Goal: Complete application form: Complete application form

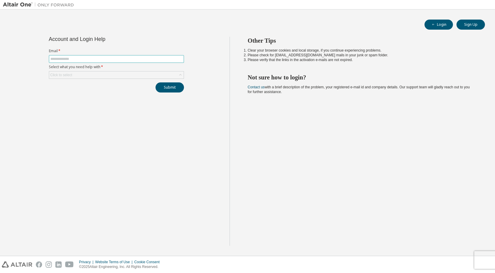
click at [140, 58] on input "text" at bounding box center [116, 59] width 132 height 5
type input "**********"
click at [163, 90] on button "Submit" at bounding box center [170, 87] width 28 height 10
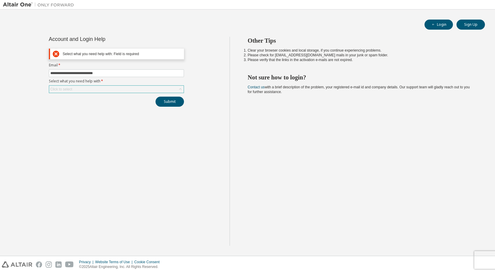
click at [127, 88] on div "Click to select" at bounding box center [116, 89] width 134 height 7
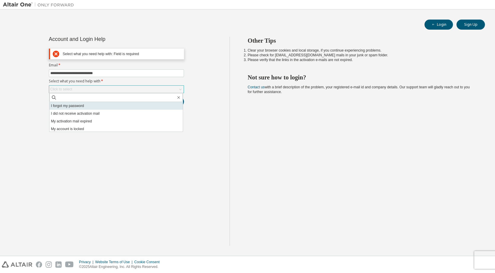
click at [96, 103] on li "I forgot my password" at bounding box center [115, 106] width 133 height 8
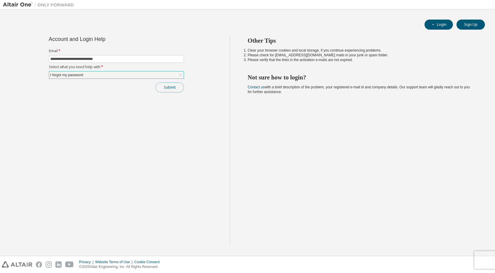
click at [172, 84] on button "Submit" at bounding box center [170, 87] width 28 height 10
click at [174, 92] on button "Submit" at bounding box center [170, 87] width 28 height 10
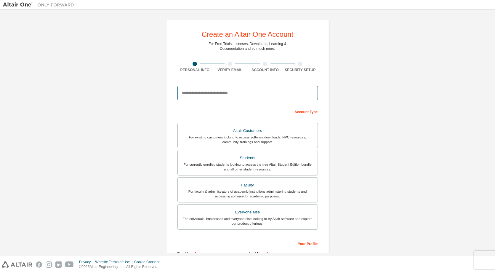
click at [261, 89] on input "email" at bounding box center [247, 93] width 140 height 14
type input "**********"
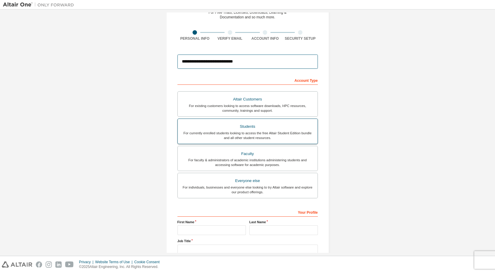
scroll to position [73, 0]
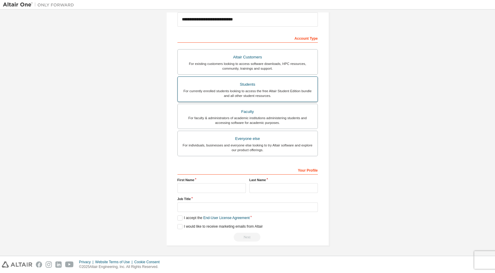
click at [258, 86] on div "Students" at bounding box center [247, 84] width 133 height 8
click at [232, 190] on input "text" at bounding box center [211, 188] width 68 height 10
type input "**********"
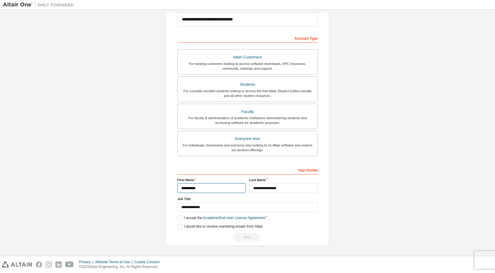
click at [230, 191] on input "**********" at bounding box center [211, 188] width 68 height 10
click at [188, 217] on label "I accept the Academic End-User License Agreement" at bounding box center [221, 217] width 88 height 5
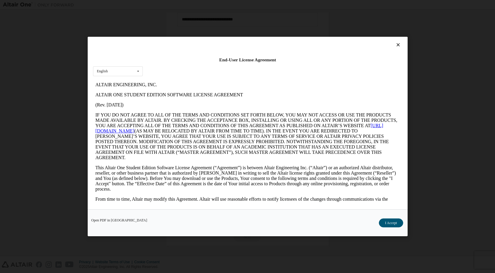
scroll to position [0, 0]
click at [388, 223] on button "I Accept" at bounding box center [391, 222] width 24 height 9
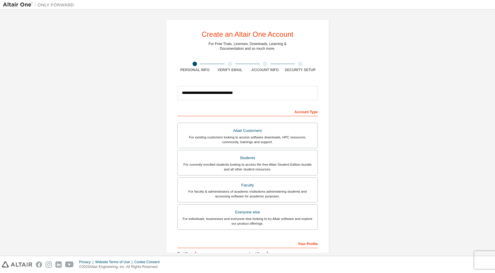
scroll to position [73, 0]
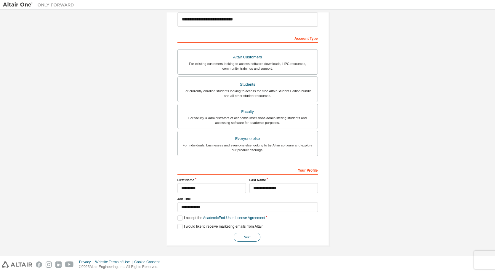
click at [246, 241] on button "Next" at bounding box center [247, 237] width 27 height 9
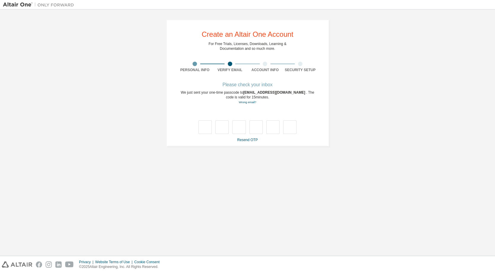
type input "*"
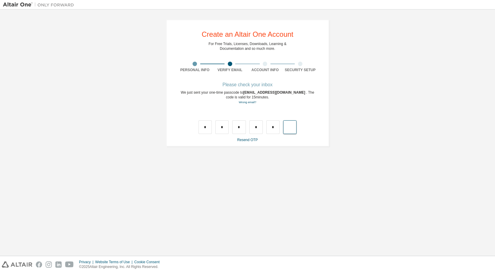
type input "*"
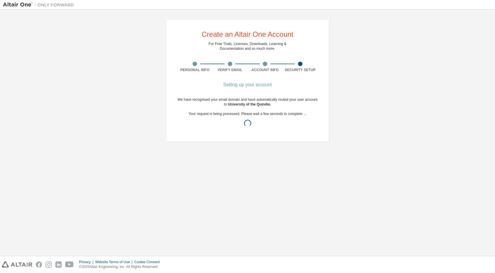
click at [78, 101] on div "Create an Altair One Account For Free Trials, Licenses, Downloads, Learning & D…" at bounding box center [247, 80] width 489 height 136
